Goal: Understand process/instructions: Learn how to perform a task or action

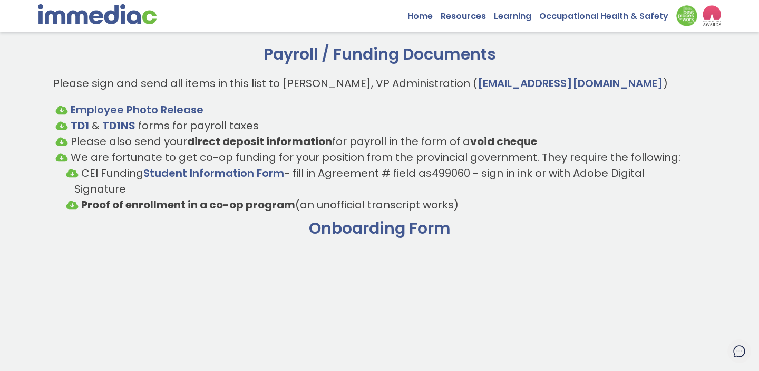
scroll to position [59, 0]
drag, startPoint x: 414, startPoint y: 145, endPoint x: 483, endPoint y: 149, distance: 69.7
click at [483, 150] on ul "Employee Photo Release TD1 & TD1NS forms for payroll taxes Please also send you…" at bounding box center [379, 157] width 653 height 111
drag, startPoint x: 508, startPoint y: 169, endPoint x: 394, endPoint y: 172, distance: 113.4
click at [394, 172] on li "CEI Funding Student Information Form - fill in Agreement # field as 499060 - si…" at bounding box center [379, 182] width 610 height 32
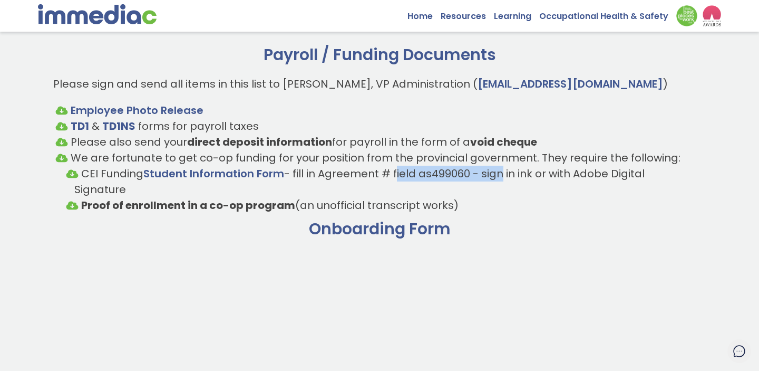
click at [394, 172] on li "CEI Funding Student Information Form - fill in Agreement # field as 499060 - si…" at bounding box center [379, 182] width 610 height 32
drag, startPoint x: 439, startPoint y: 199, endPoint x: 364, endPoint y: 196, distance: 75.4
click at [365, 196] on ul "CEI Funding Student Information Form - fill in Agreement # field as 499060 - si…" at bounding box center [379, 189] width 631 height 47
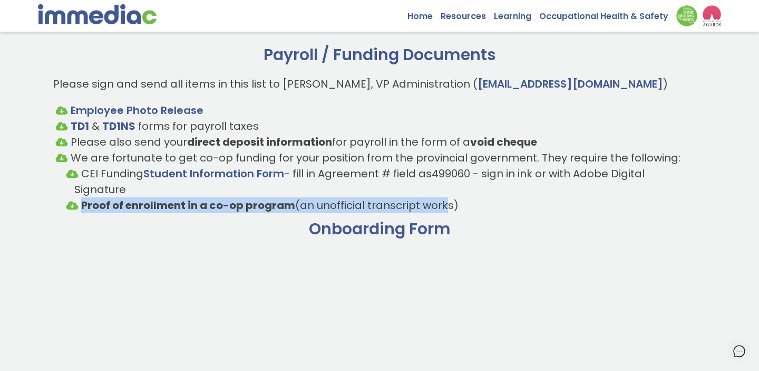
click at [364, 196] on li "CEI Funding Student Information Form - fill in Agreement # field as 499060 - si…" at bounding box center [379, 182] width 610 height 32
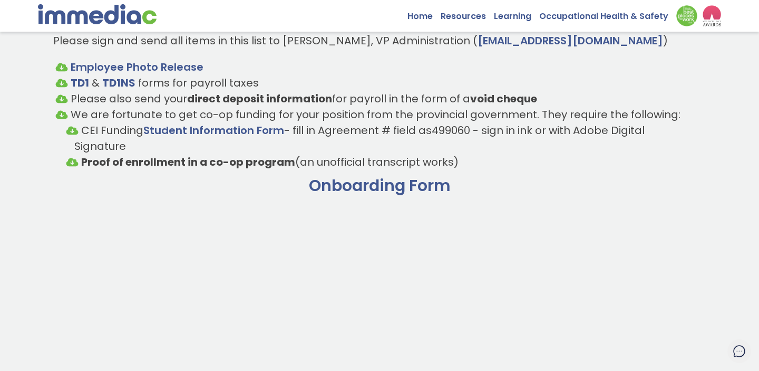
scroll to position [0, 0]
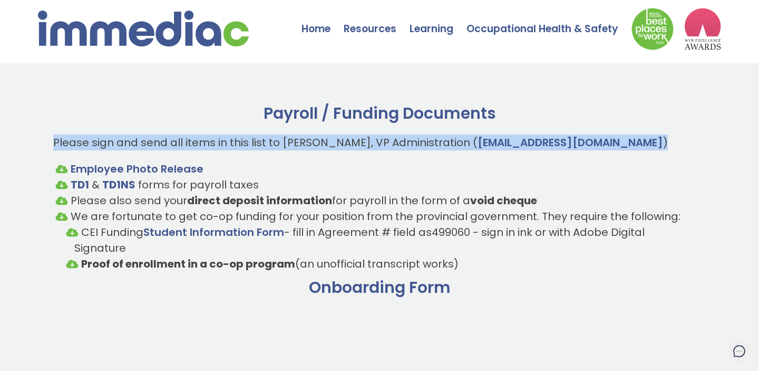
drag, startPoint x: 53, startPoint y: 143, endPoint x: 600, endPoint y: 138, distance: 547.7
click at [600, 138] on p "Please sign and send all items in this list to [PERSON_NAME], VP Administration…" at bounding box center [379, 142] width 653 height 16
drag, startPoint x: 611, startPoint y: 140, endPoint x: 48, endPoint y: 144, distance: 562.9
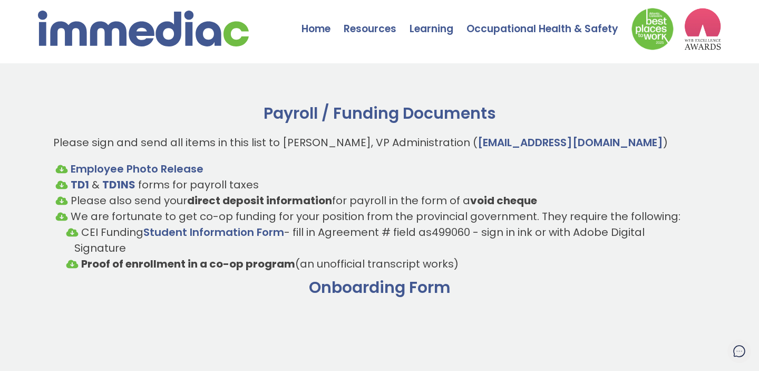
drag, startPoint x: 35, startPoint y: 168, endPoint x: 463, endPoint y: 269, distance: 440.3
click at [463, 269] on li "Proof of enrollment in a co-op program (an unofficial transcript works)" at bounding box center [379, 264] width 610 height 16
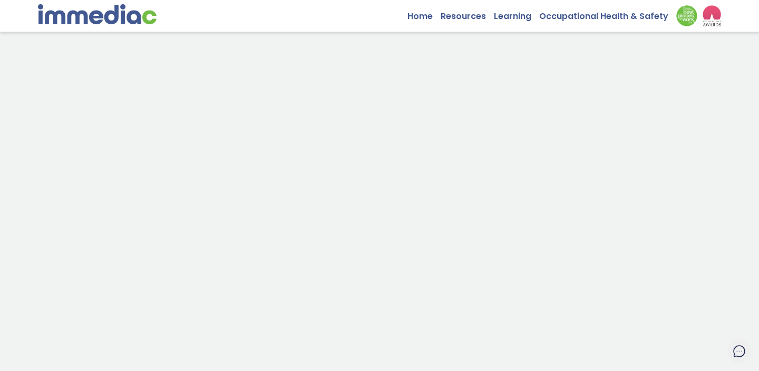
scroll to position [268, 0]
click at [187, 295] on p "Loading…" at bounding box center [379, 293] width 653 height 506
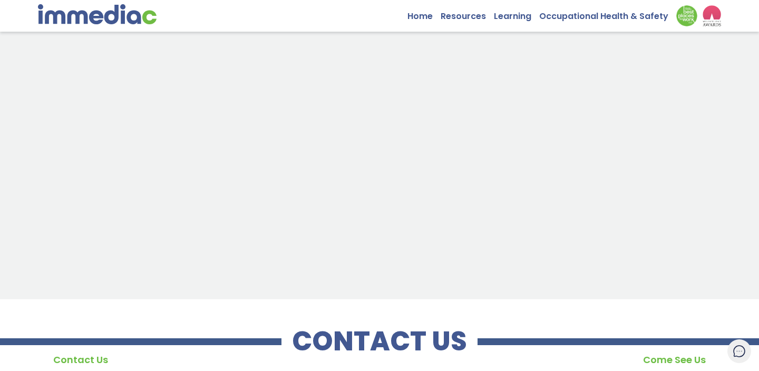
scroll to position [549, 0]
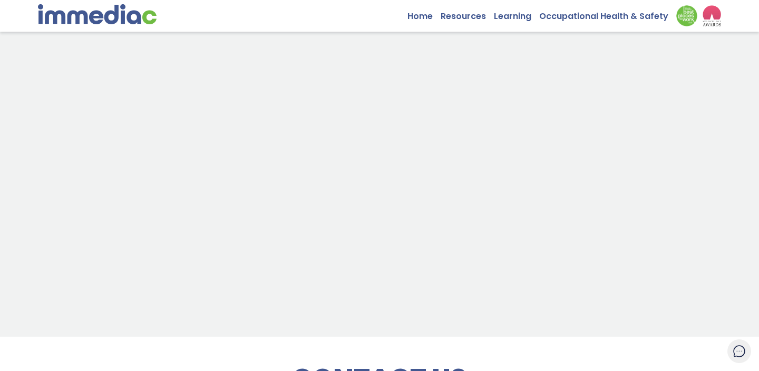
click at [157, 228] on p "Loading…" at bounding box center [379, 12] width 653 height 506
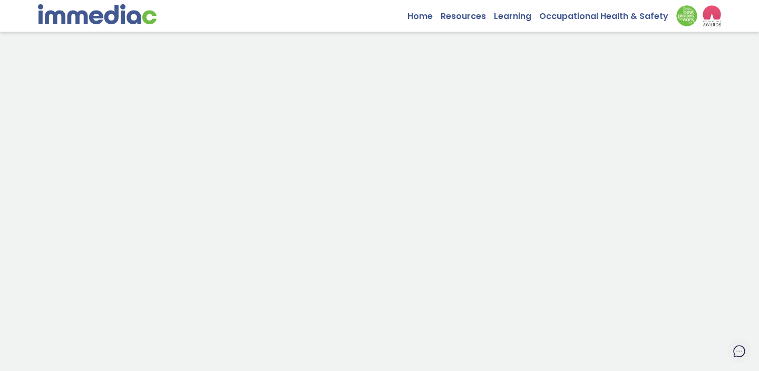
scroll to position [493, 0]
click at [191, 175] on p "Loading…" at bounding box center [379, 69] width 653 height 506
click at [206, 299] on p "Loading…" at bounding box center [379, 235] width 653 height 506
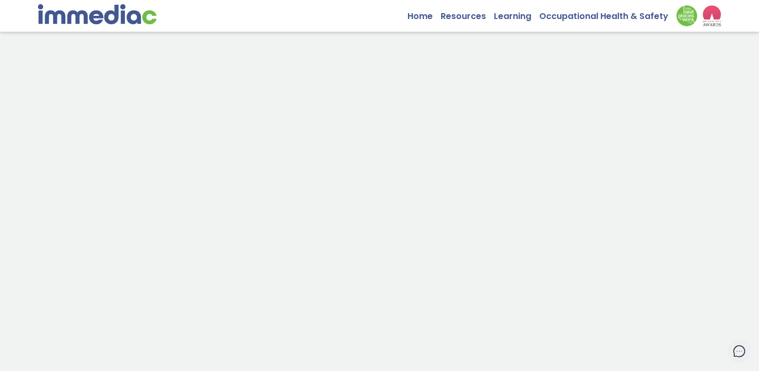
click at [207, 223] on p "Loading…" at bounding box center [379, 153] width 653 height 506
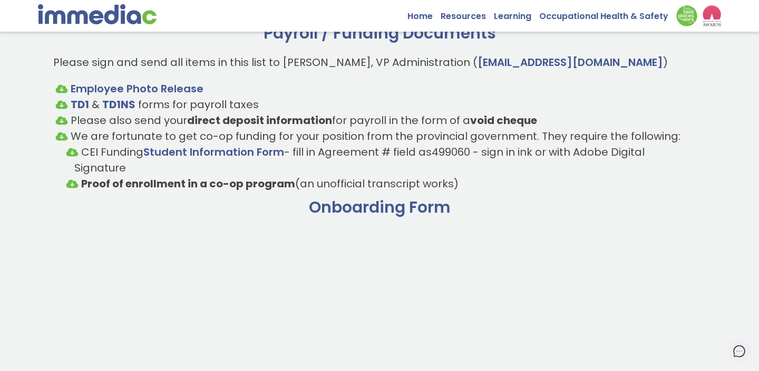
scroll to position [0, 0]
